Goal: Task Accomplishment & Management: Use online tool/utility

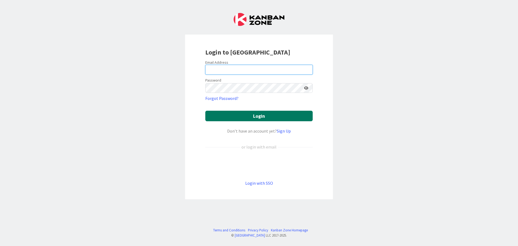
type input "elizabethwildsmith@proton.me"
click at [258, 116] on button "Login" at bounding box center [258, 116] width 107 height 11
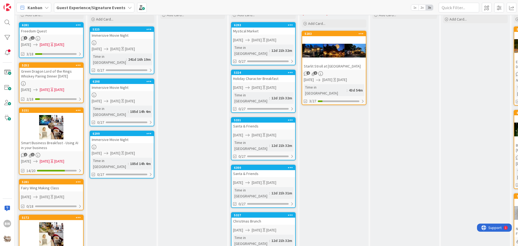
scroll to position [108, 0]
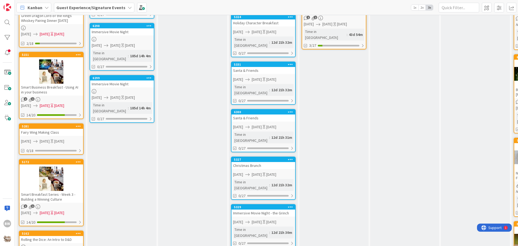
click at [128, 8] on icon at bounding box center [130, 7] width 4 height 4
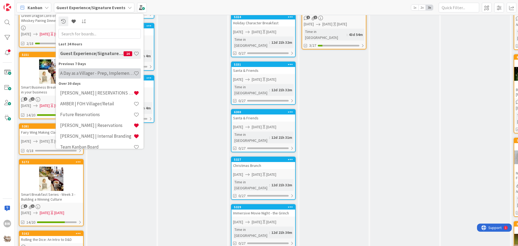
click at [80, 74] on h4 "A Day as a Villager - Prep, Implement and Execute" at bounding box center [96, 72] width 73 height 5
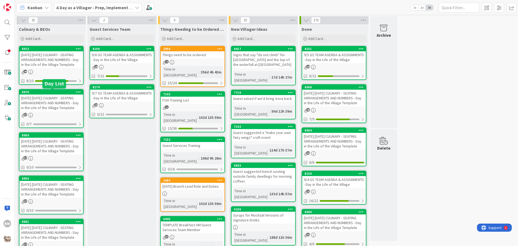
click at [47, 91] on div "8076" at bounding box center [52, 92] width 61 height 4
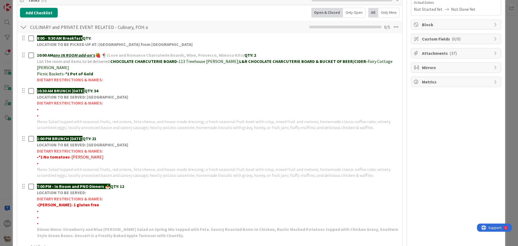
scroll to position [108, 0]
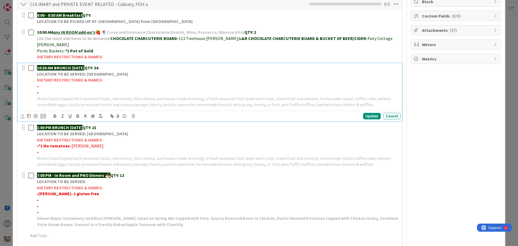
click at [43, 83] on p "•" at bounding box center [218, 86] width 362 height 6
drag, startPoint x: 61, startPoint y: 81, endPoint x: 39, endPoint y: 77, distance: 22.8
click at [39, 83] on span "•*1 Vegetarian-MONROE" at bounding box center [60, 85] width 46 height 5
click at [55, 114] on icon "button" at bounding box center [55, 116] width 5 height 5
click at [366, 113] on div "Update" at bounding box center [372, 116] width 18 height 6
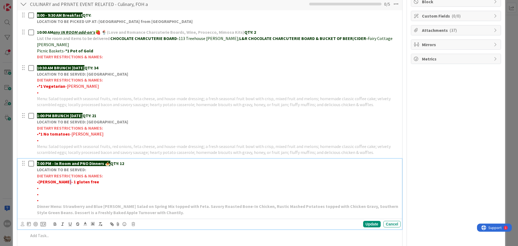
click at [64, 179] on strong "Chadwick- 1 gluten free" at bounding box center [69, 181] width 60 height 5
drag, startPoint x: 60, startPoint y: 176, endPoint x: 39, endPoint y: 176, distance: 21.0
click at [39, 179] on p "• Chadwick- 1 Gluten free" at bounding box center [218, 182] width 362 height 6
click at [39, 179] on strong "•" at bounding box center [38, 181] width 2 height 5
click at [69, 179] on p "• *1 Gluten free" at bounding box center [218, 182] width 362 height 6
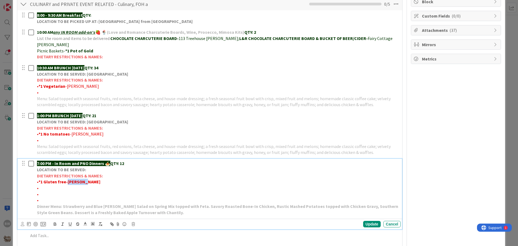
drag, startPoint x: 86, startPoint y: 176, endPoint x: 67, endPoint y: 175, distance: 19.2
click at [67, 179] on strong "*1 Gluten free-CHADWICK" at bounding box center [70, 181] width 62 height 5
click at [54, 223] on icon "button" at bounding box center [55, 223] width 2 height 1
click at [364, 221] on div "Update" at bounding box center [372, 224] width 18 height 6
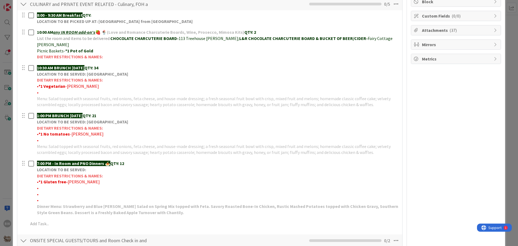
scroll to position [0, 0]
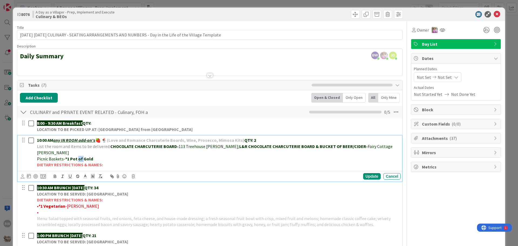
drag, startPoint x: 81, startPoint y: 152, endPoint x: 77, endPoint y: 152, distance: 4.9
click at [77, 156] on strong "*1 Pot of Gold" at bounding box center [79, 158] width 28 height 5
click at [368, 173] on div "Update" at bounding box center [372, 176] width 18 height 6
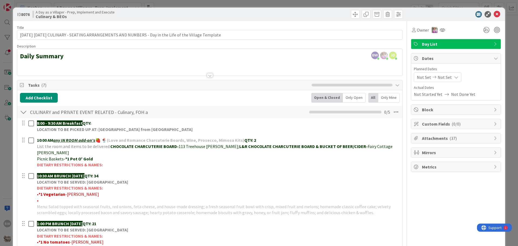
click at [209, 75] on div at bounding box center [210, 75] width 6 height 4
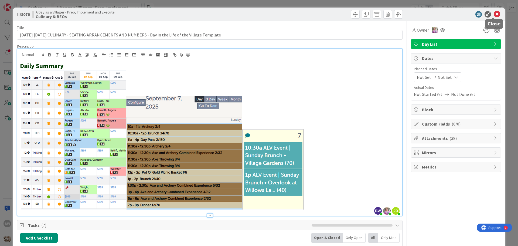
click at [494, 14] on icon at bounding box center [497, 14] width 6 height 6
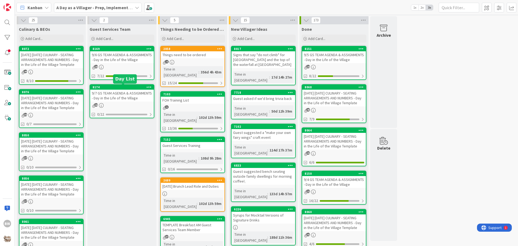
click at [123, 88] on div "8174" at bounding box center [123, 87] width 61 height 4
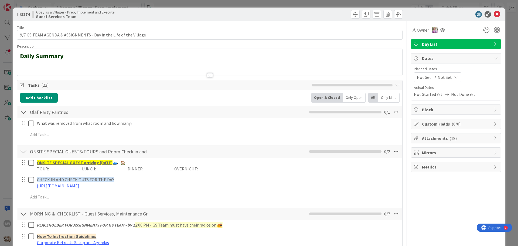
click at [208, 76] on div at bounding box center [210, 75] width 6 height 4
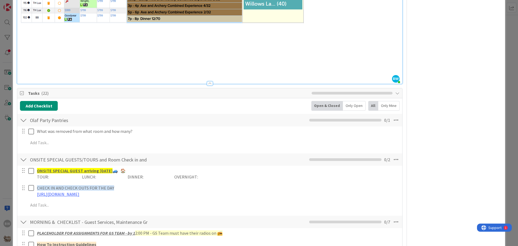
scroll to position [162, 0]
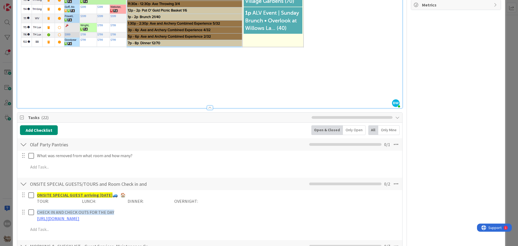
click at [52, 94] on h2 at bounding box center [210, 91] width 380 height 8
click at [32, 103] on div at bounding box center [209, 105] width 385 height 6
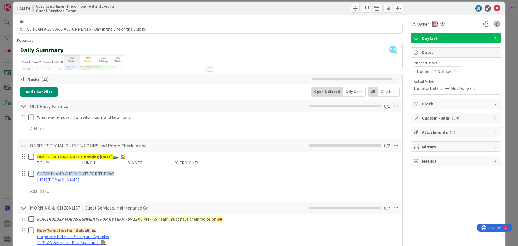
scroll to position [0, 0]
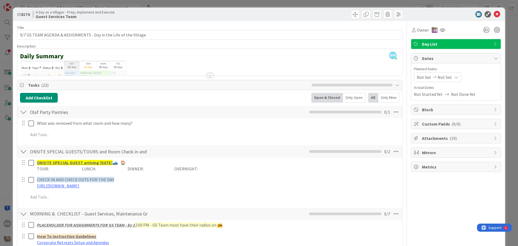
click at [208, 77] on div at bounding box center [210, 75] width 6 height 4
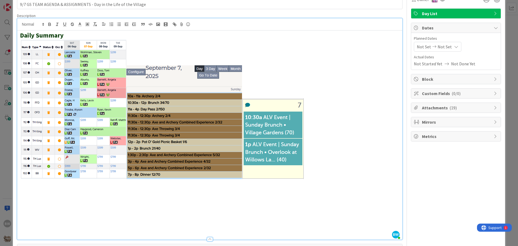
scroll to position [54, 0]
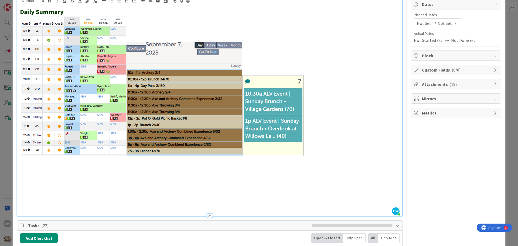
click at [42, 196] on h2 at bounding box center [210, 199] width 380 height 8
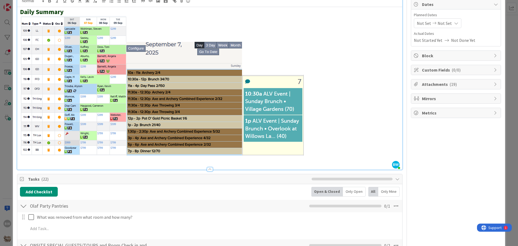
click at [29, 164] on div at bounding box center [209, 167] width 385 height 6
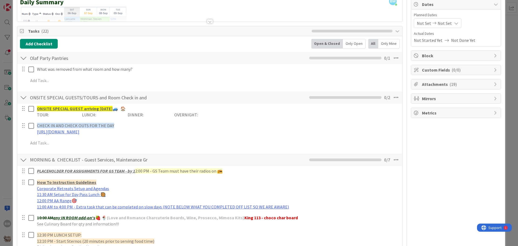
click at [207, 23] on div at bounding box center [210, 21] width 6 height 4
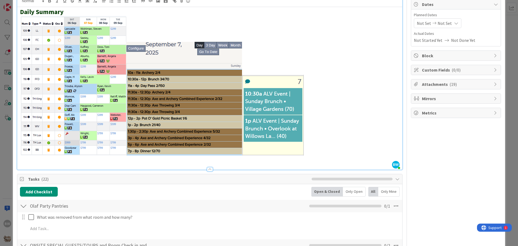
click at [27, 162] on h2 at bounding box center [210, 160] width 380 height 8
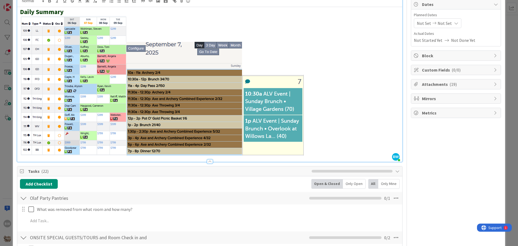
click at [258, 173] on span "Tasks ( 22 )" at bounding box center [168, 171] width 281 height 6
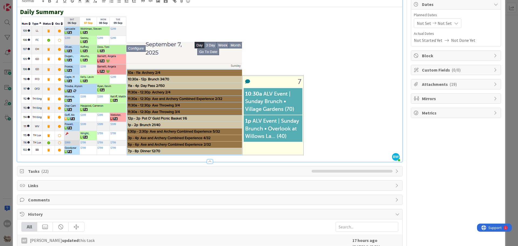
scroll to position [0, 0]
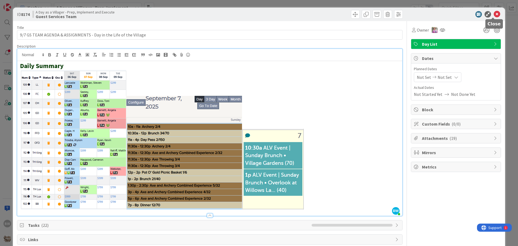
click at [494, 15] on icon at bounding box center [497, 14] width 6 height 6
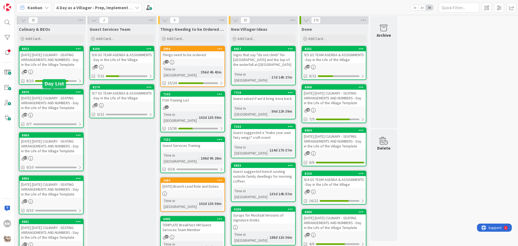
click at [43, 94] on div "8076" at bounding box center [51, 92] width 64 height 5
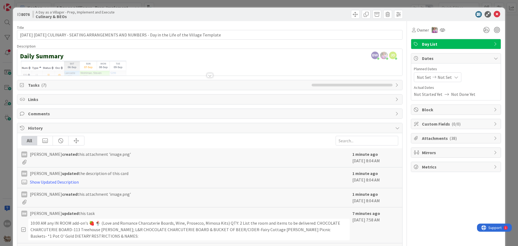
click at [387, 84] on li at bounding box center [387, 85] width 12 height 3
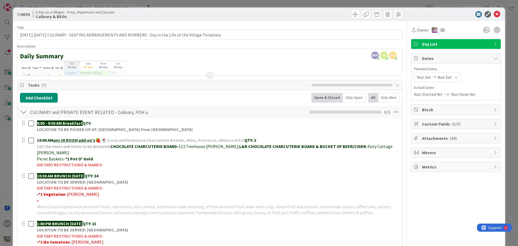
click at [209, 76] on div at bounding box center [210, 75] width 6 height 4
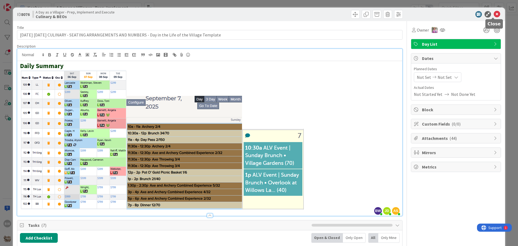
click at [494, 14] on icon at bounding box center [497, 14] width 6 height 6
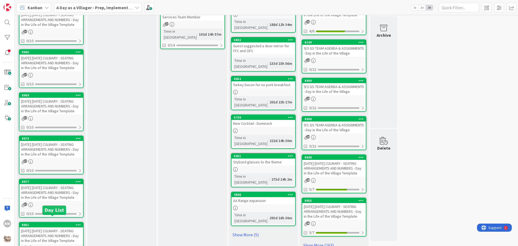
scroll to position [262, 0]
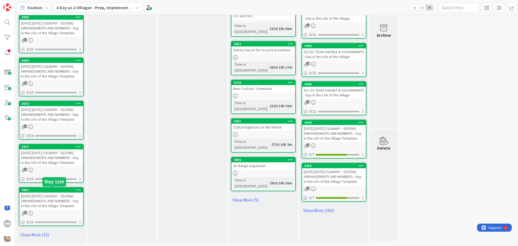
click at [52, 190] on div "8051" at bounding box center [52, 190] width 61 height 4
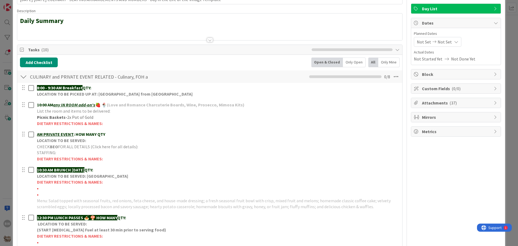
scroll to position [81, 0]
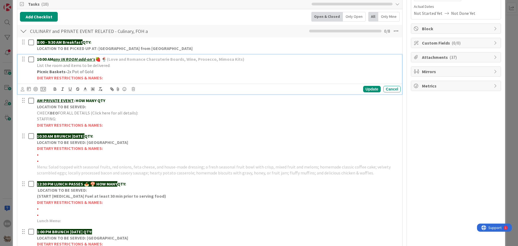
click at [118, 66] on p "List the room and items to be delivered:" at bounding box center [218, 65] width 362 height 6
drag, startPoint x: 245, startPoint y: 64, endPoint x: 235, endPoint y: 66, distance: 10.7
click at [235, 66] on span "List the room and items to be delivered: ELOPEMENT CHOC CHARCUTERIE & BOTTLE PR…" at bounding box center [156, 65] width 239 height 5
drag, startPoint x: 292, startPoint y: 63, endPoint x: 285, endPoint y: 76, distance: 13.9
click at [285, 76] on link "https://portal.tripleseat.com/doc/41acbceed4735c25a4fef389250fa65ef9a74625/1939…" at bounding box center [299, 75] width 37 height 7
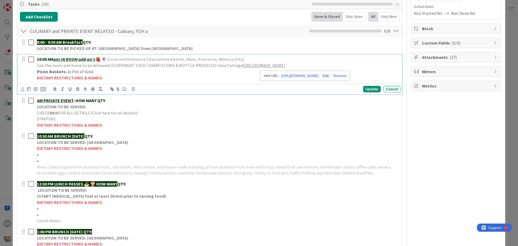
click at [331, 75] on link at bounding box center [324, 76] width 13 height 4
click at [326, 76] on link at bounding box center [324, 76] width 12 height 4
click at [395, 62] on div "10:00 AM any IN ROOM add-on's 🍓 🍨 (Love and Romance Charcuterie Boards, Wine, P…" at bounding box center [218, 68] width 366 height 28
drag, startPoint x: 332, startPoint y: 64, endPoint x: 292, endPoint y: 67, distance: 39.5
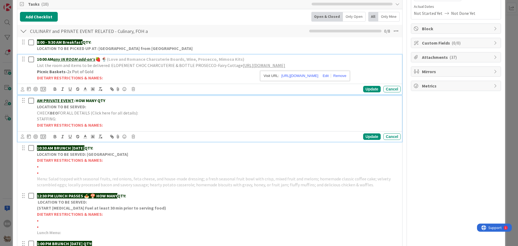
drag, startPoint x: 292, startPoint y: 67, endPoint x: 264, endPoint y: 110, distance: 51.3
click at [264, 110] on p "CHECK BEO FOR ALL DETAILS (Click here for all details):" at bounding box center [218, 113] width 362 height 6
click at [301, 76] on div "10:00 AM any IN ROOM add-on's 🍓 🍨 (Love and Romance Charcuterie Boards, Wine, P…" at bounding box center [218, 68] width 366 height 28
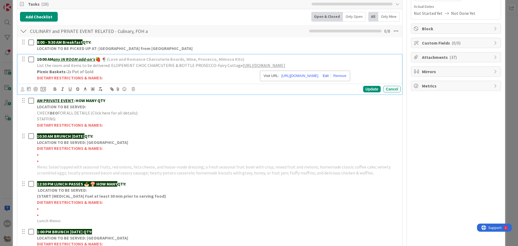
click at [331, 76] on link at bounding box center [324, 76] width 13 height 4
click at [335, 76] on link at bounding box center [332, 76] width 12 height 4
click at [285, 65] on link "https://portal.tripleseat.com/doc/41acbceed4735c25a4fef389250fa65ef9a74625/1939…" at bounding box center [264, 65] width 42 height 5
click at [305, 75] on link "Alexis Swain Elopement" at bounding box center [312, 75] width 47 height 7
click at [256, 64] on link "https://portal.tripleseat.com/doc/41acbceed4735c25a4fef389250fa65ef9a74625/1939…" at bounding box center [264, 65] width 42 height 5
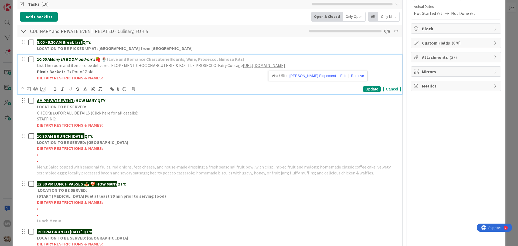
click at [377, 75] on p "DIETARY RESTRICTIONS & NAMES:" at bounding box center [218, 78] width 362 height 6
click at [285, 68] on link "https://portal.tripleseat.com/doc/41acbceed4735c25a4fef389250fa65ef9a74625/1939…" at bounding box center [264, 65] width 42 height 5
click at [350, 75] on link at bounding box center [356, 76] width 15 height 4
drag, startPoint x: 391, startPoint y: 65, endPoint x: 235, endPoint y: 66, distance: 156.7
click at [235, 66] on span "List the room and items to be delivered: ELOPEMENT CHOC CHARCUTERIE & BOTTLE PR…" at bounding box center [161, 65] width 249 height 5
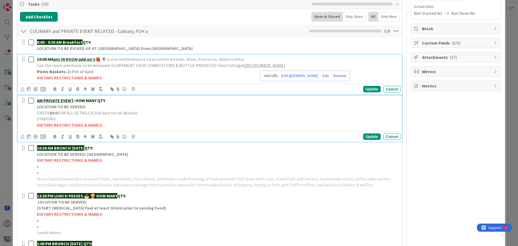
drag, startPoint x: 267, startPoint y: 64, endPoint x: 212, endPoint y: 106, distance: 70.3
click at [212, 106] on p "LOCATION TO BE SERVED:" at bounding box center [218, 107] width 362 height 6
drag, startPoint x: 271, startPoint y: 80, endPoint x: 264, endPoint y: 63, distance: 18.1
drag, startPoint x: 264, startPoint y: 63, endPoint x: 253, endPoint y: 62, distance: 11.1
click at [253, 63] on link "https://portal.tripleseat.com/doc/41acbceed4735c25a4fef389250fa65ef9a74625/1939…" at bounding box center [264, 65] width 42 height 5
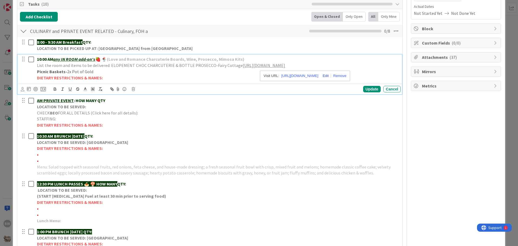
click at [331, 76] on link at bounding box center [324, 76] width 13 height 4
type input "Alexis Swain Elopement"
click at [289, 76] on link at bounding box center [285, 76] width 12 height 4
click at [285, 67] on link "https://portal.tripleseat.com/doc/41acbceed4735c25a4fef389250fa65ef9a74625/1939…" at bounding box center [264, 65] width 42 height 5
click at [309, 76] on link "Alexis Swain Elopement" at bounding box center [312, 75] width 47 height 7
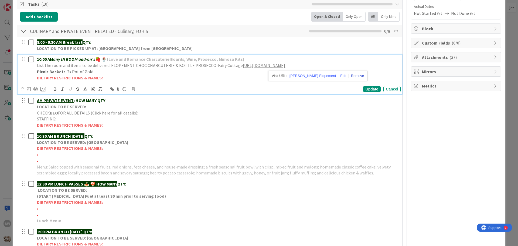
click at [349, 75] on link at bounding box center [356, 76] width 15 height 4
click at [286, 67] on span "List the room and items to be delivered: ELOPEMENT CHOC CHARCUTERIE & BOTTLE PR…" at bounding box center [161, 65] width 249 height 5
drag, startPoint x: 395, startPoint y: 67, endPoint x: 341, endPoint y: 62, distance: 53.9
click at [341, 62] on div "10:00 AM any IN ROOM add-on's 🍓 🍨 (Love and Romance Charcuterie Boards, Wine, P…" at bounding box center [218, 68] width 366 height 28
click at [332, 72] on p "Picnic Baskets- 2x Pot of Gold" at bounding box center [218, 72] width 362 height 6
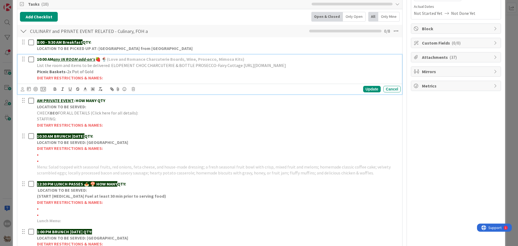
drag, startPoint x: 235, startPoint y: 65, endPoint x: 392, endPoint y: 66, distance: 156.5
click at [286, 66] on span "List the room and items to be delivered: ELOPEMENT CHOC CHARCUTERIE & BOTTLE PR…" at bounding box center [161, 65] width 249 height 5
click at [368, 87] on div "Update" at bounding box center [372, 89] width 18 height 6
click at [255, 66] on link "Alexis Swain Elopement" at bounding box center [270, 65] width 54 height 5
click at [247, 75] on link "https://portal.tripleseat.com/doc/41acbceed4735c25a4fef389250fa65ef9a74625/1939…" at bounding box center [242, 75] width 37 height 7
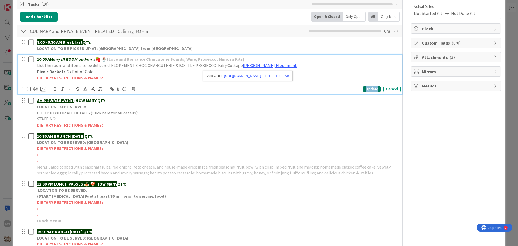
click at [365, 89] on div "Update" at bounding box center [372, 89] width 18 height 6
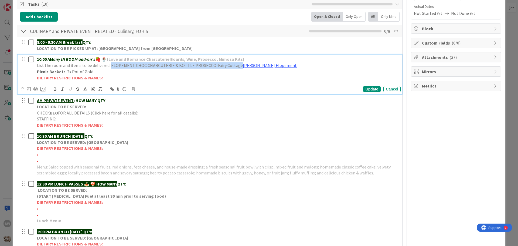
drag, startPoint x: 234, startPoint y: 65, endPoint x: 110, endPoint y: 65, distance: 124.1
click at [110, 65] on span "List the room and items to be delivered: ELOPEMENT CHOC CHARCUTERIE & BOTTLE PR…" at bounding box center [140, 65] width 206 height 5
click at [84, 89] on polyline at bounding box center [85, 88] width 2 height 2
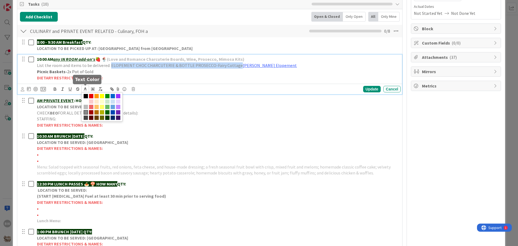
click at [107, 117] on span at bounding box center [107, 117] width 4 height 4
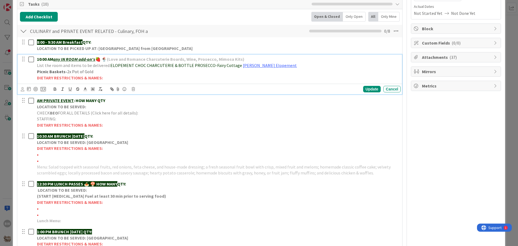
click at [148, 75] on p "DIETARY RESTRICTIONS & NAMES:" at bounding box center [218, 78] width 362 height 6
drag, startPoint x: 209, startPoint y: 65, endPoint x: 110, endPoint y: 65, distance: 98.7
click at [110, 65] on span "ELOPEMENT CHOC CHARCUTERIE & BOTTLE PROSECCO-Fairy Cottage" at bounding box center [176, 65] width 132 height 5
click at [55, 88] on icon "button" at bounding box center [55, 88] width 2 height 1
click at [363, 88] on div "Update" at bounding box center [372, 89] width 18 height 6
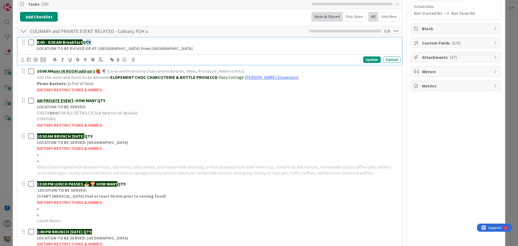
drag, startPoint x: 84, startPoint y: 42, endPoint x: 107, endPoint y: 42, distance: 22.9
click at [107, 42] on p "8:00 - 9:30 AM Breakfast QTY:" at bounding box center [218, 42] width 362 height 6
click at [107, 37] on div "8:00 - 9:30 AM Breakfast QTY: LOCATION TO BE PICKED UP AT: WILLOWS LANDING FRID…" at bounding box center [210, 200] width 380 height 326
drag, startPoint x: 93, startPoint y: 41, endPoint x: 84, endPoint y: 43, distance: 9.0
click at [84, 43] on p "8:00 - 9:30 AM Breakfast QTY:" at bounding box center [218, 42] width 362 height 6
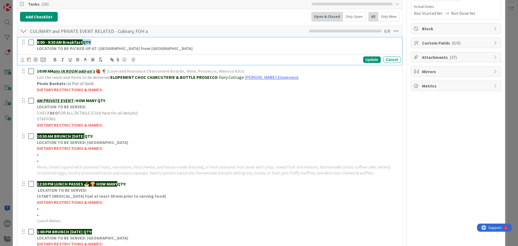
copy strong "QTY:"
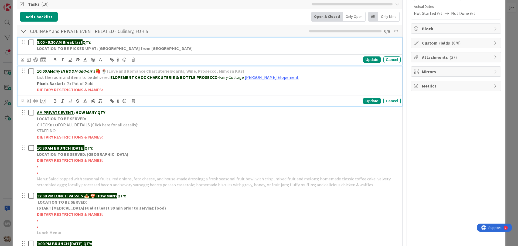
click at [248, 69] on p "10:00 AM any IN ROOM add-on's 🍓 🍨 (Love and Romance Charcuterie Boards, Wine, P…" at bounding box center [218, 71] width 362 height 6
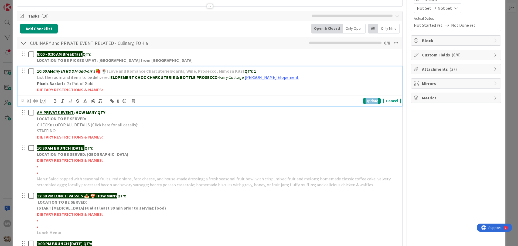
click at [371, 102] on div "Update" at bounding box center [372, 101] width 18 height 6
click at [260, 78] on link "Alexis Swain Elopement" at bounding box center [272, 76] width 54 height 5
click at [249, 88] on link "https://portal.tripleseat.com/doc/41acbceed4735c25a4fef389250fa65ef9a74625/1939…" at bounding box center [246, 87] width 37 height 7
click at [299, 76] on span at bounding box center [300, 76] width 2 height 5
drag, startPoint x: 282, startPoint y: 76, endPoint x: 238, endPoint y: 75, distance: 44.0
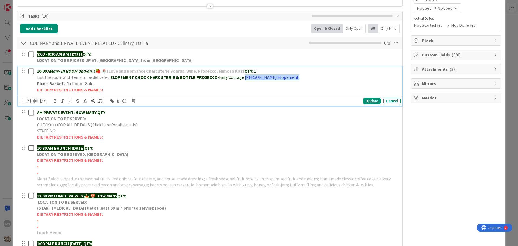
click at [238, 75] on p "List the room and items to be delivered: ELOPEMENT CHOC CHARCUTERIE & BOTTLE PR…" at bounding box center [218, 77] width 362 height 6
click at [363, 100] on div "Update" at bounding box center [372, 101] width 18 height 6
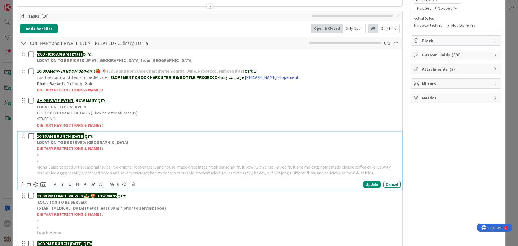
click at [84, 143] on strong "LOCATION TO BE SERVED: Willows Landing" at bounding box center [82, 141] width 91 height 5
click at [132, 185] on icon at bounding box center [133, 184] width 3 height 4
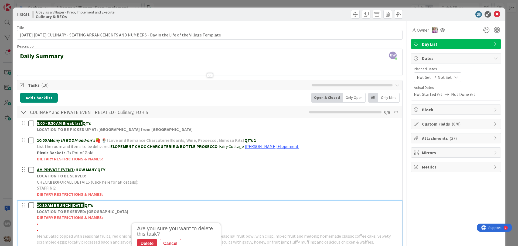
scroll to position [108, 0]
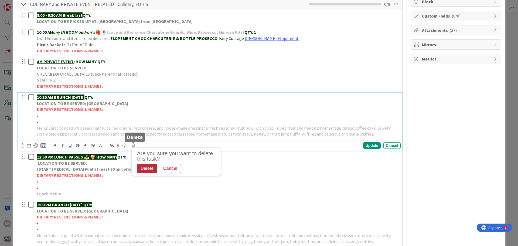
click at [147, 168] on div "Delete" at bounding box center [147, 168] width 20 height 10
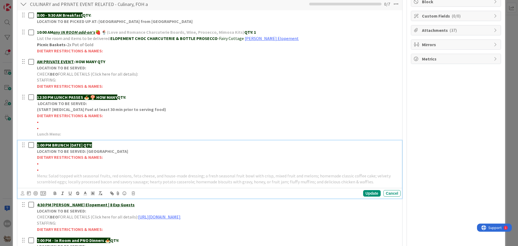
click at [92, 147] on strong "1:00 PM BRUNCH on SUNDAY QTY:" at bounding box center [64, 144] width 55 height 5
click at [132, 195] on icon at bounding box center [133, 193] width 3 height 4
click at [146, 217] on div "Delete" at bounding box center [147, 216] width 20 height 10
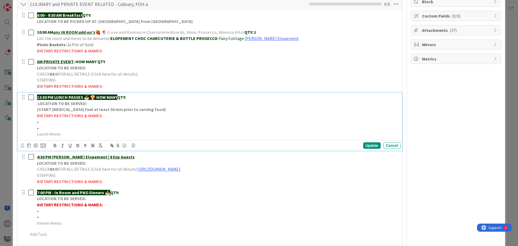
drag, startPoint x: 98, startPoint y: 98, endPoint x: 120, endPoint y: 97, distance: 21.9
click at [120, 97] on p "12:30 PM LUNCH PASSES 🍝 🍄 HOW MANY QTY:" at bounding box center [218, 97] width 362 height 6
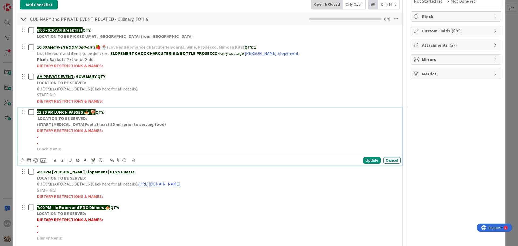
scroll to position [81, 0]
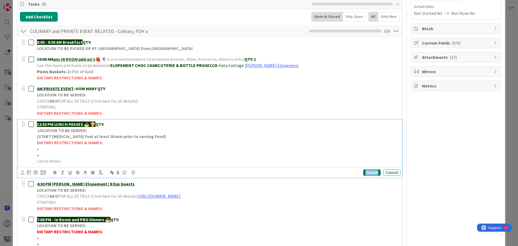
click at [371, 175] on div "Update" at bounding box center [372, 172] width 18 height 6
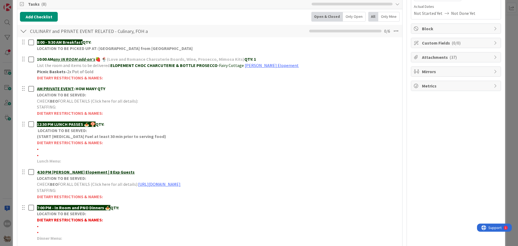
scroll to position [0, 0]
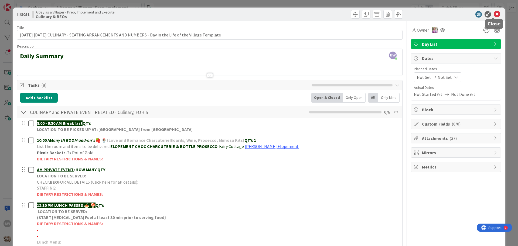
click at [494, 14] on icon at bounding box center [497, 14] width 6 height 6
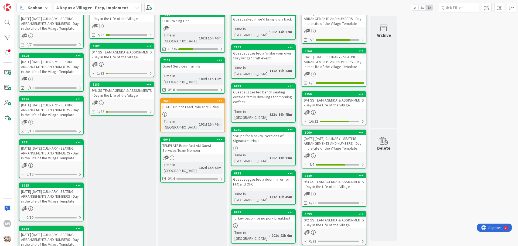
scroll to position [73, 0]
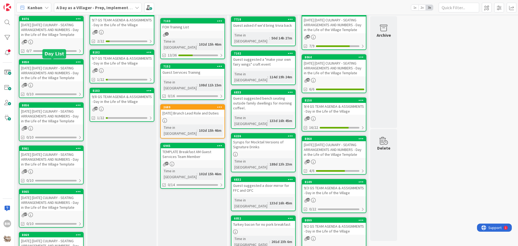
click at [49, 62] on div "8050" at bounding box center [52, 62] width 61 height 4
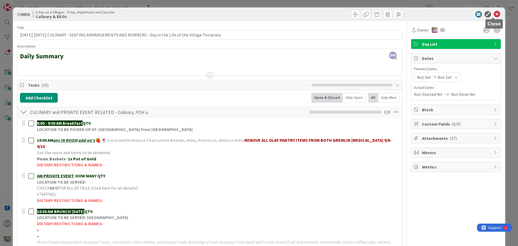
click at [494, 12] on icon at bounding box center [497, 14] width 6 height 6
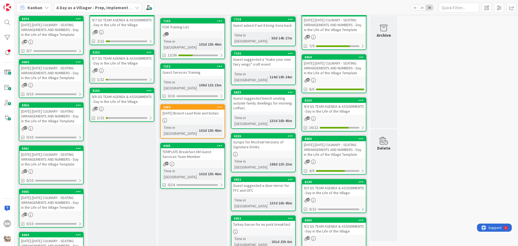
click at [51, 21] on div "9/7/25 SUNDAY CULINARY - SEATING ARRANGEMENTS AND NUMBERS - Day in the Life of …" at bounding box center [51, 29] width 64 height 17
